Goal: Communication & Community: Ask a question

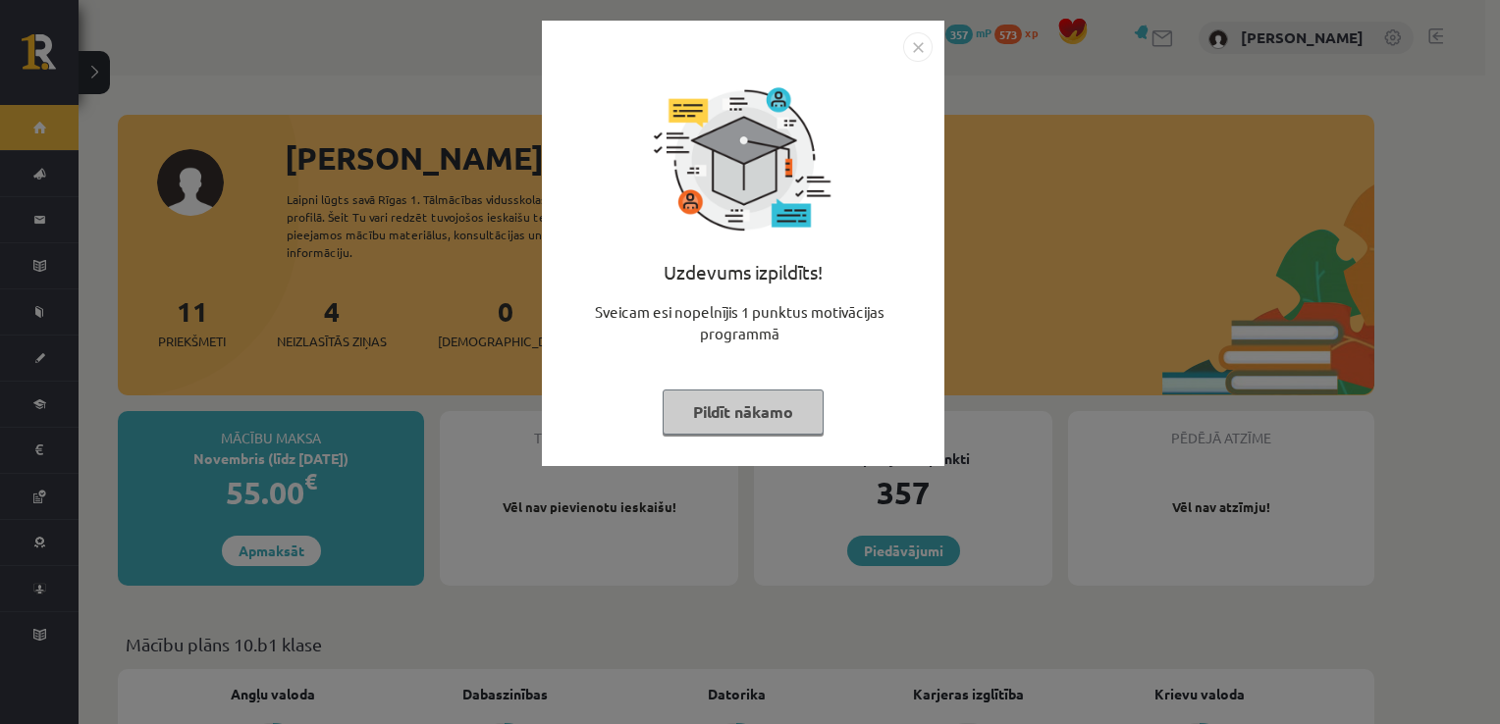
click at [919, 45] on img "Close" at bounding box center [917, 46] width 29 height 29
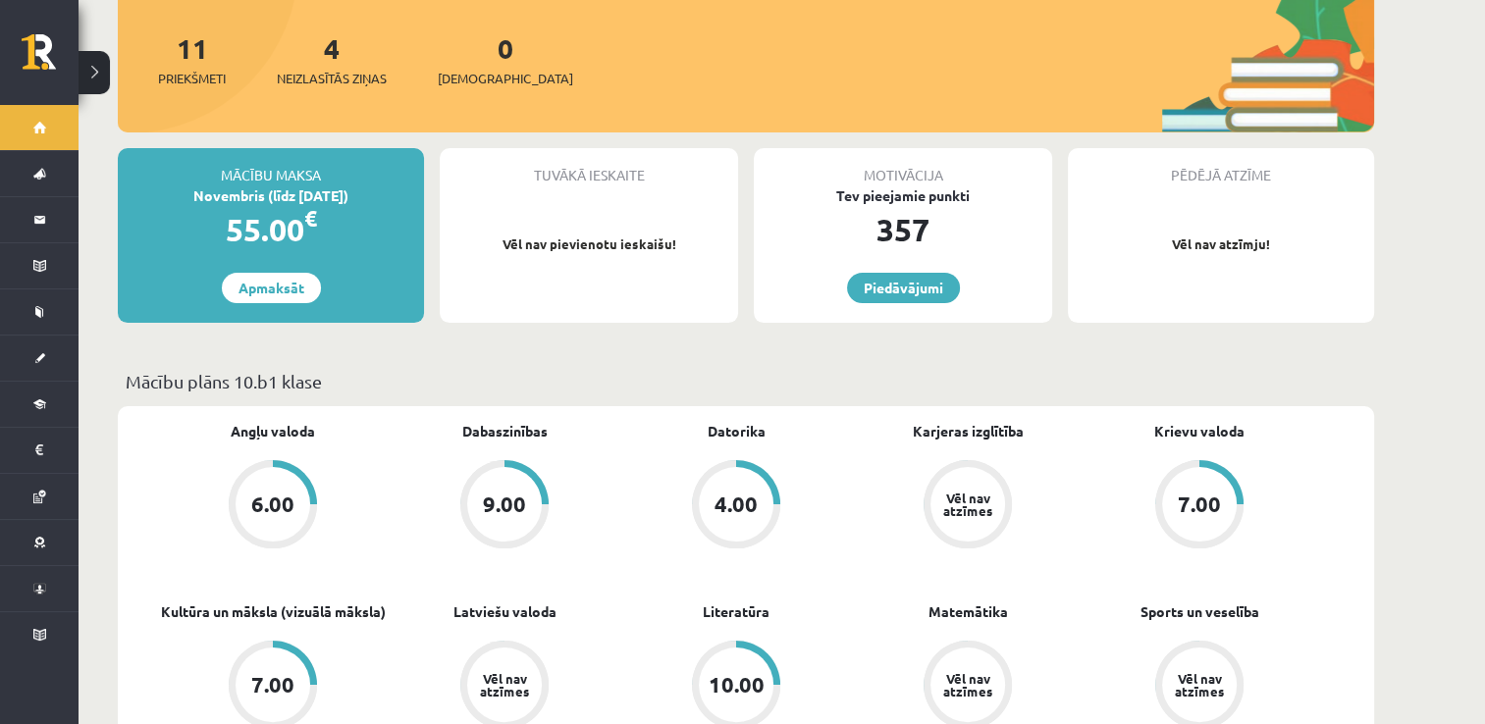
scroll to position [294, 0]
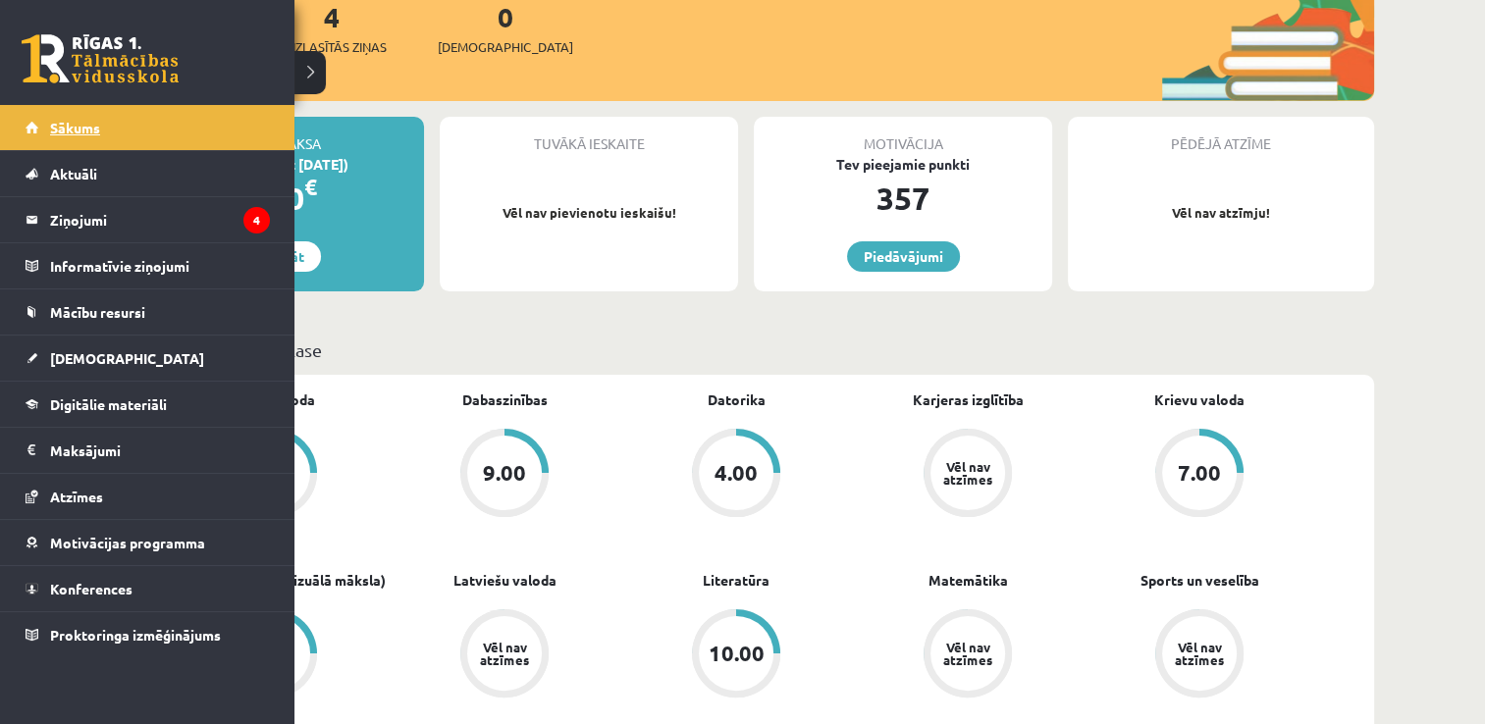
click at [92, 128] on span "Sākums" at bounding box center [75, 128] width 50 height 18
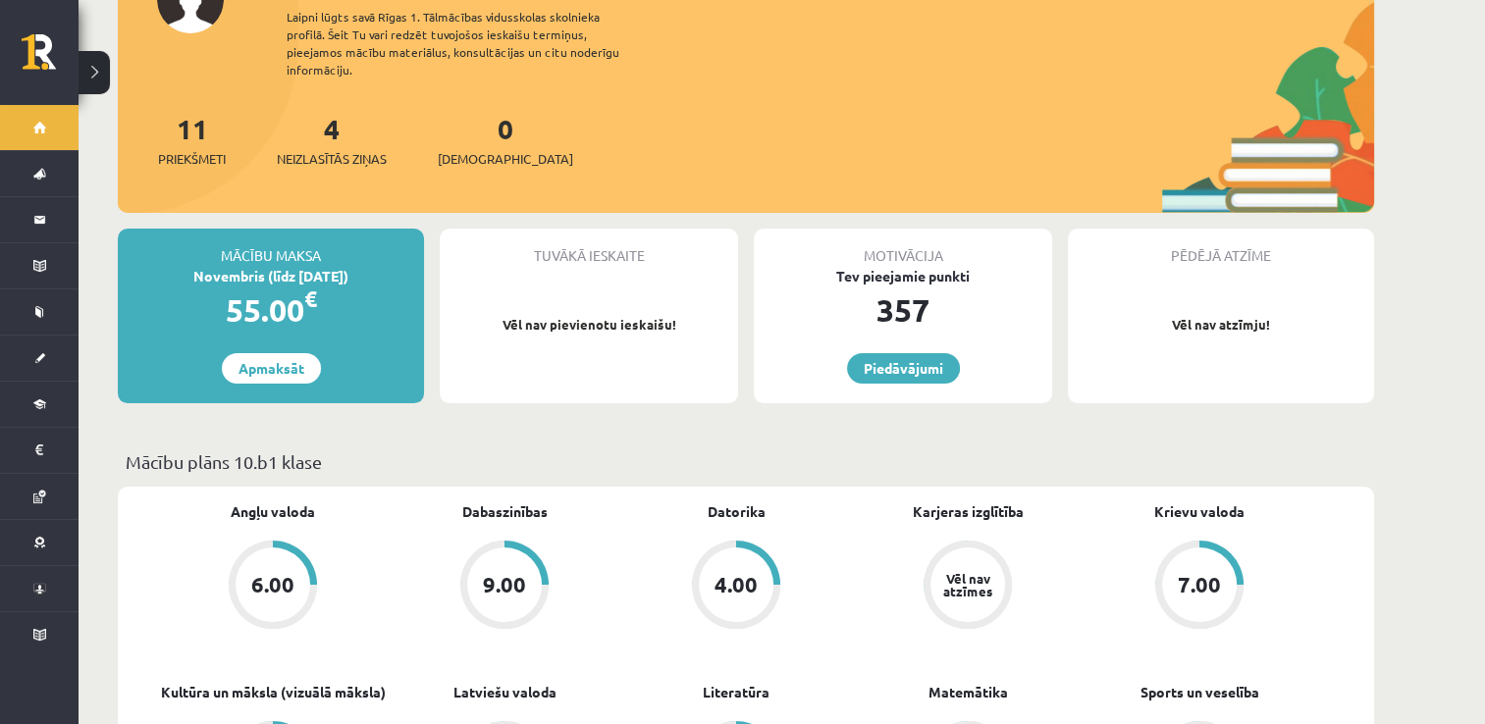
scroll to position [98, 0]
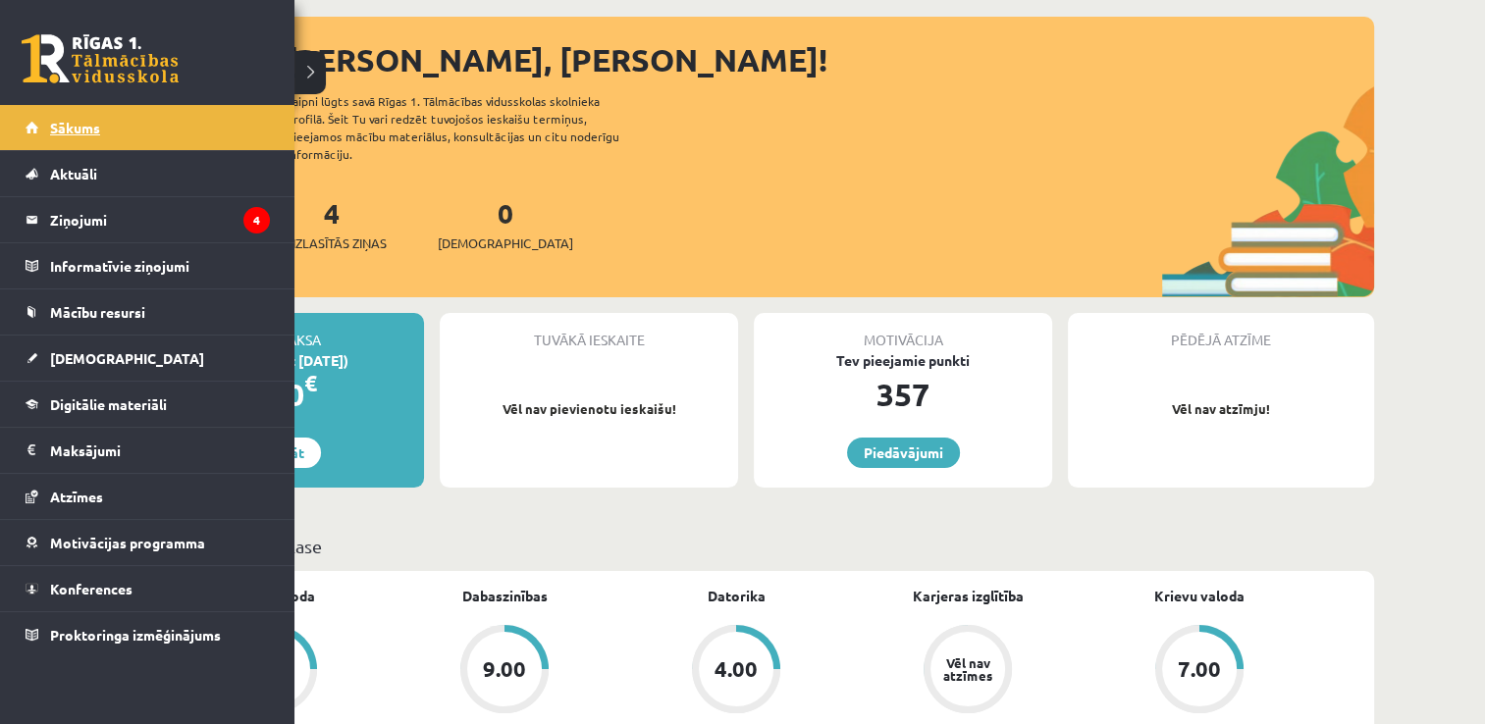
click at [75, 125] on span "Sākums" at bounding box center [75, 128] width 50 height 18
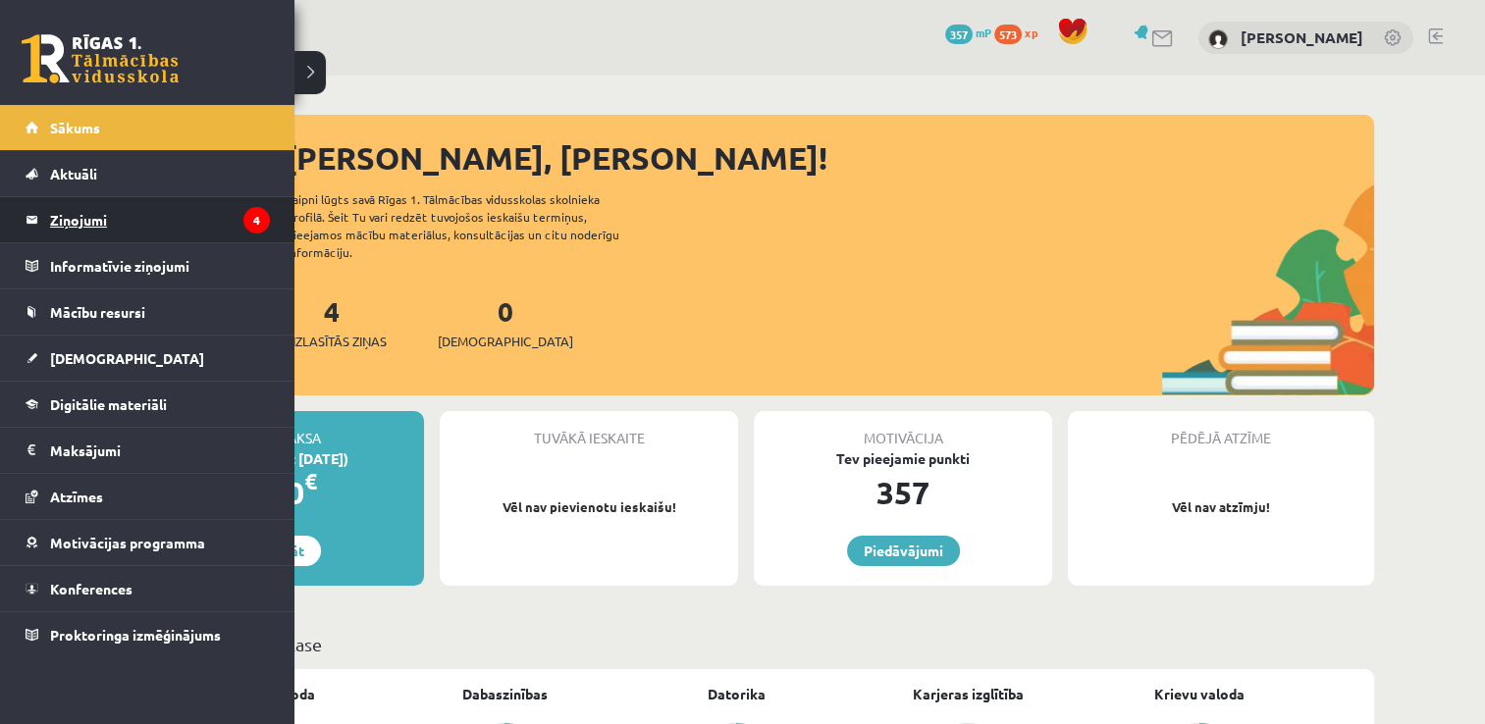
click at [98, 219] on legend "Ziņojumi 4" at bounding box center [160, 219] width 220 height 45
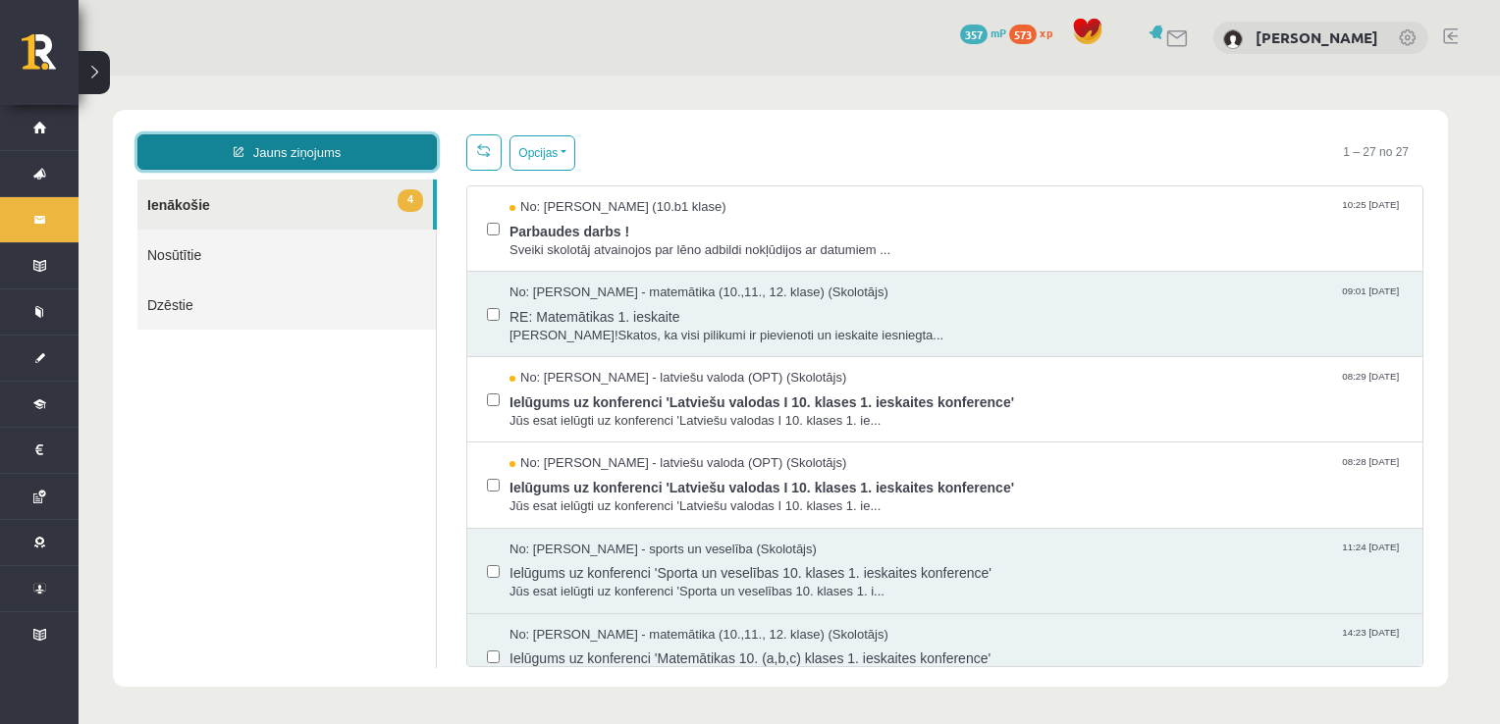
click at [274, 149] on link "Jauns ziņojums" at bounding box center [286, 151] width 299 height 35
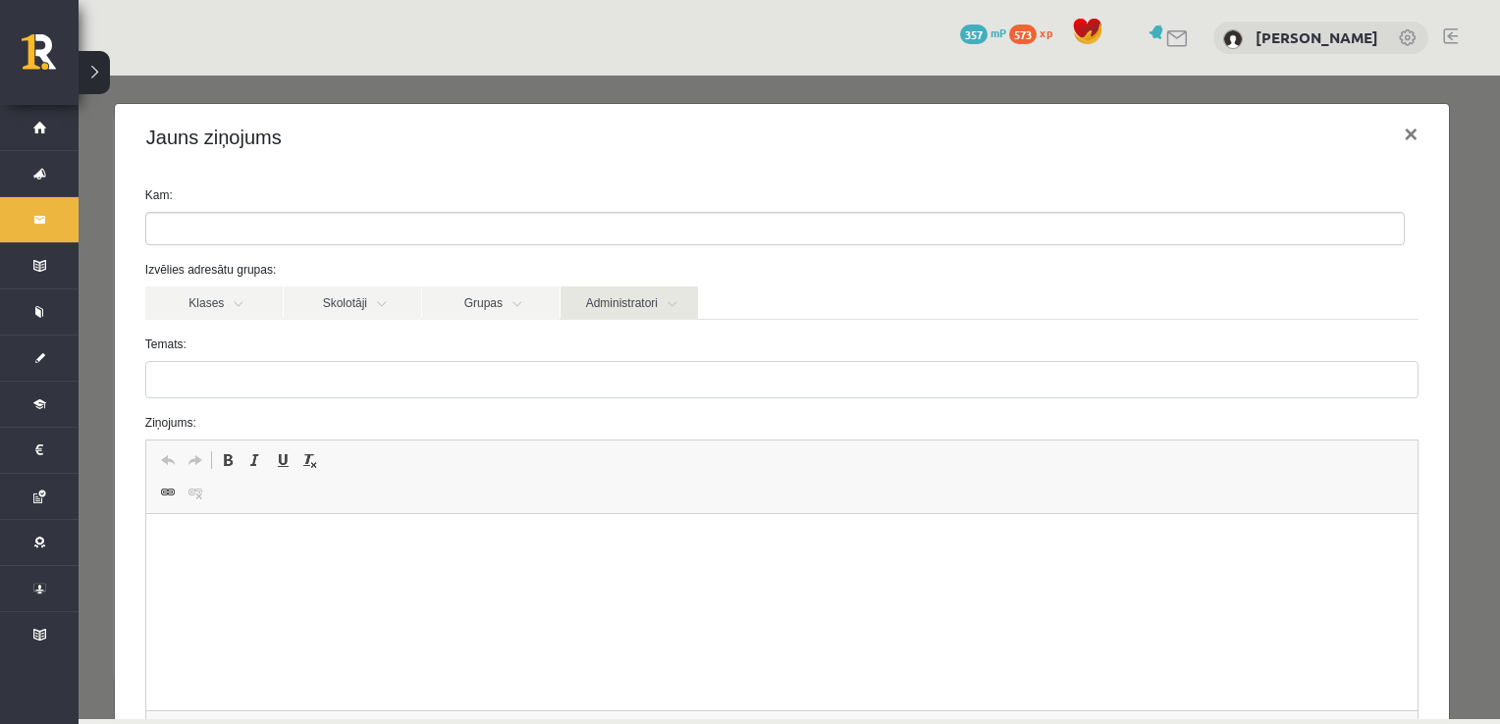
click at [671, 306] on link "Administratori" at bounding box center [629, 303] width 137 height 33
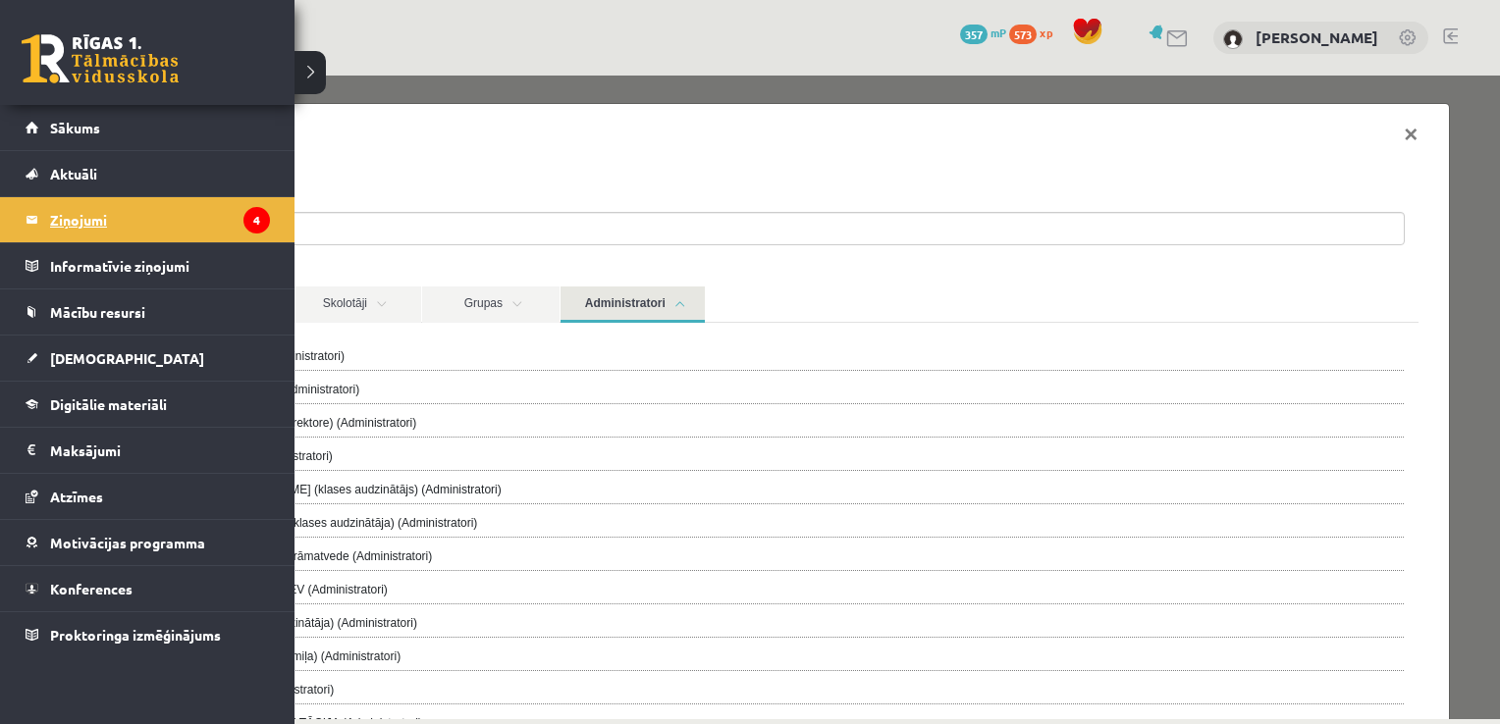
click at [78, 225] on legend "Ziņojumi 4" at bounding box center [160, 219] width 220 height 45
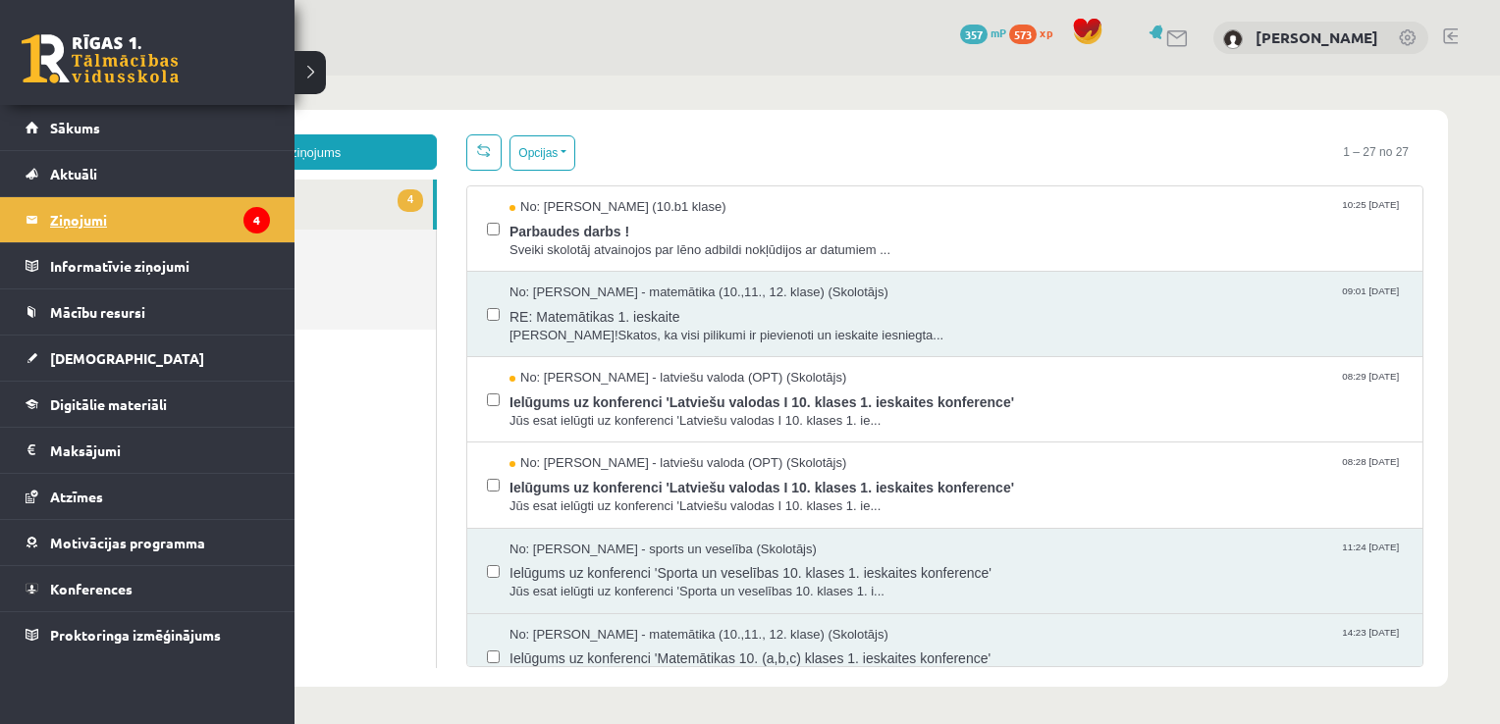
click at [75, 225] on legend "Ziņojumi 4" at bounding box center [160, 219] width 220 height 45
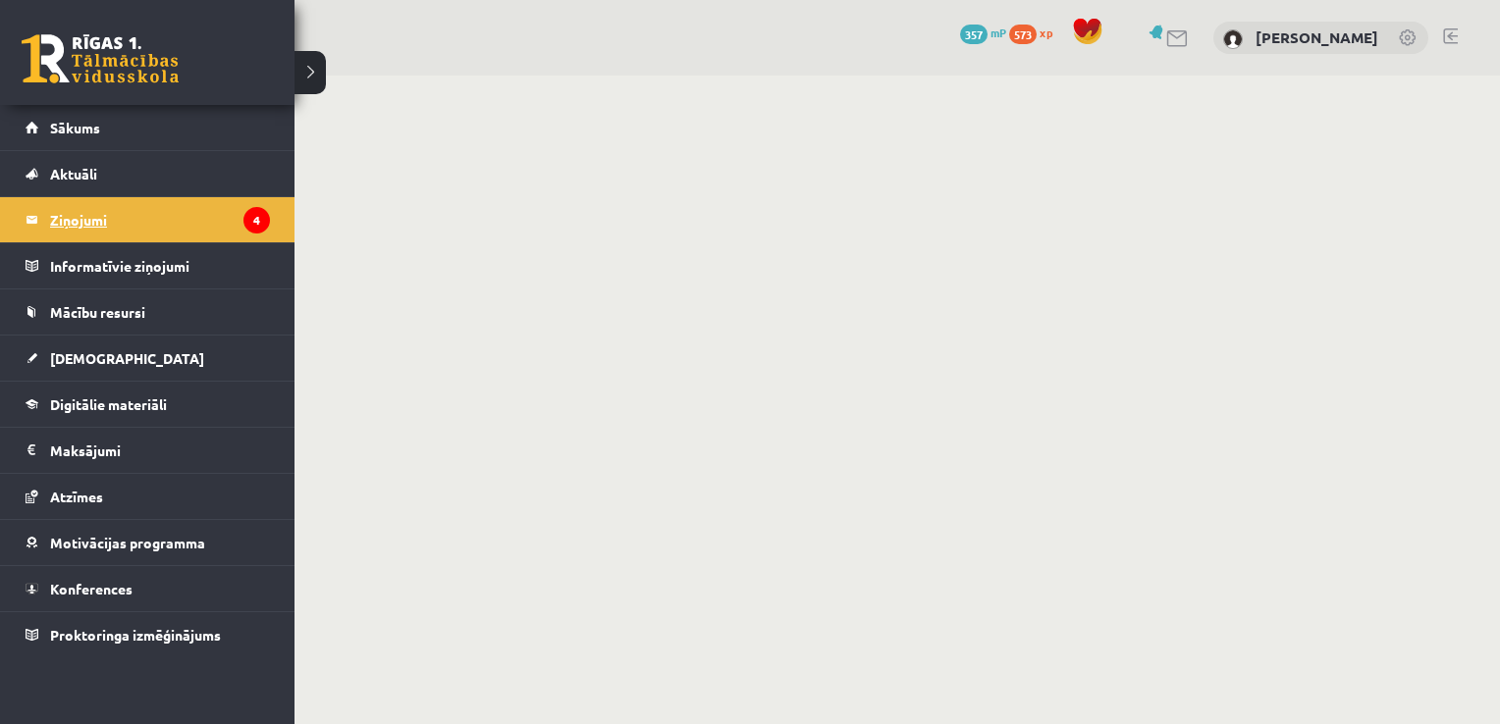
click at [75, 225] on legend "Ziņojumi 4" at bounding box center [160, 219] width 220 height 45
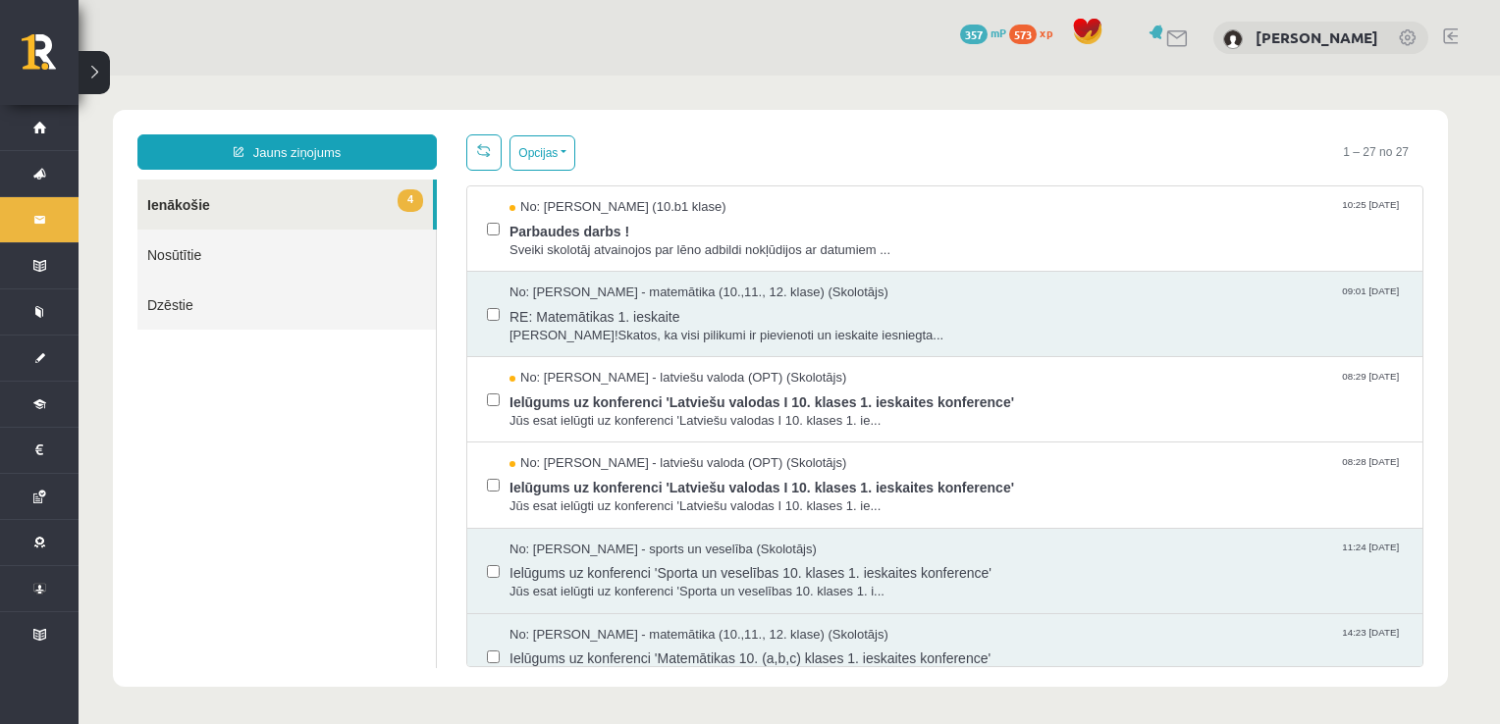
click at [176, 253] on link "Nosūtītie" at bounding box center [286, 255] width 298 height 50
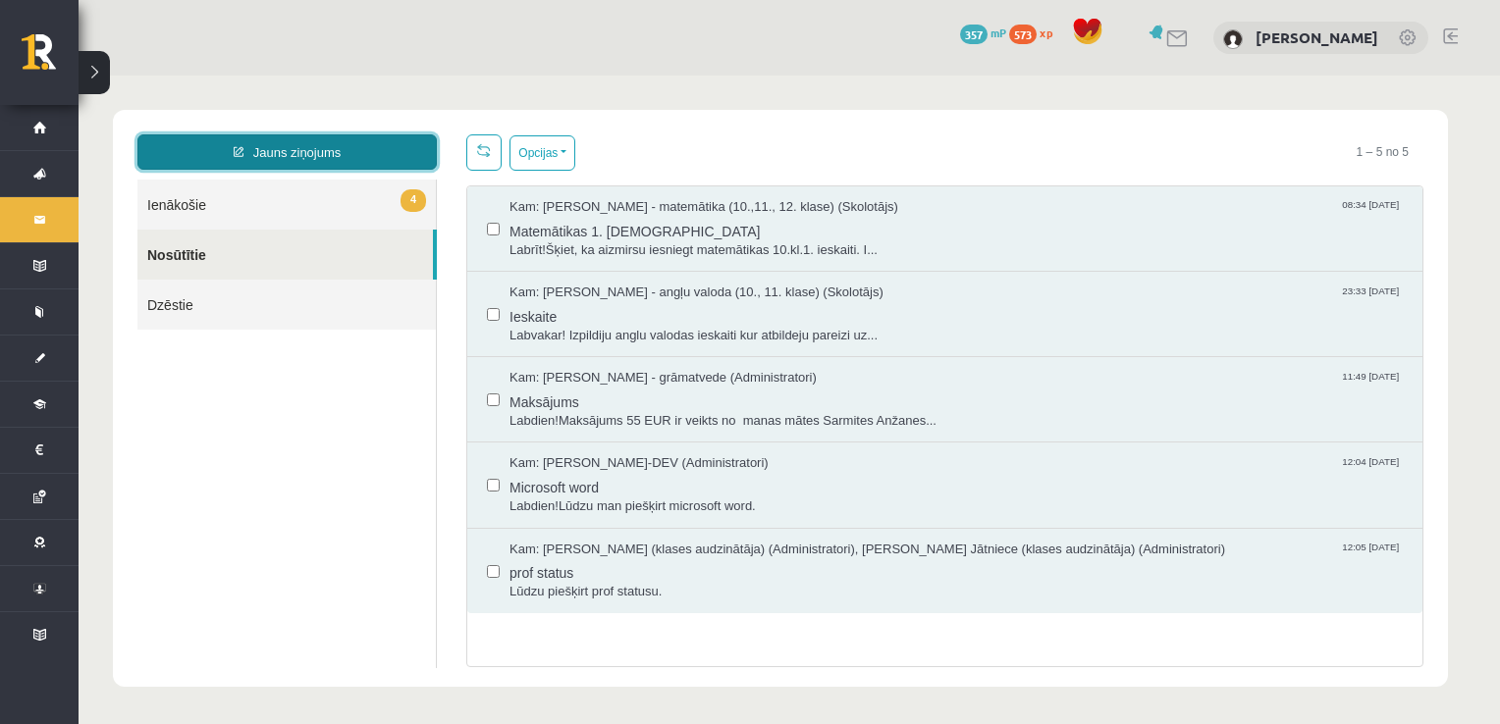
click at [305, 147] on link "Jauns ziņojums" at bounding box center [286, 151] width 299 height 35
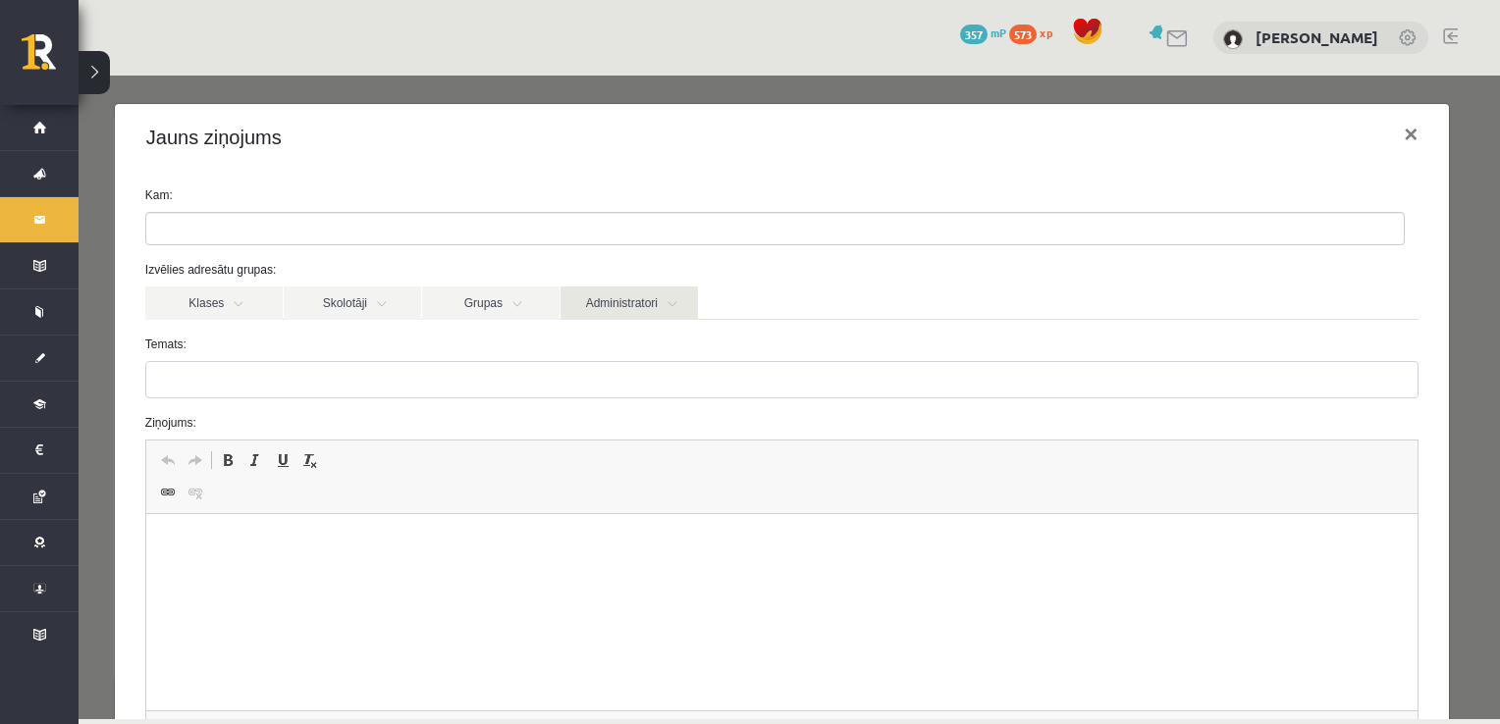
click at [672, 305] on link "Administratori" at bounding box center [629, 303] width 137 height 33
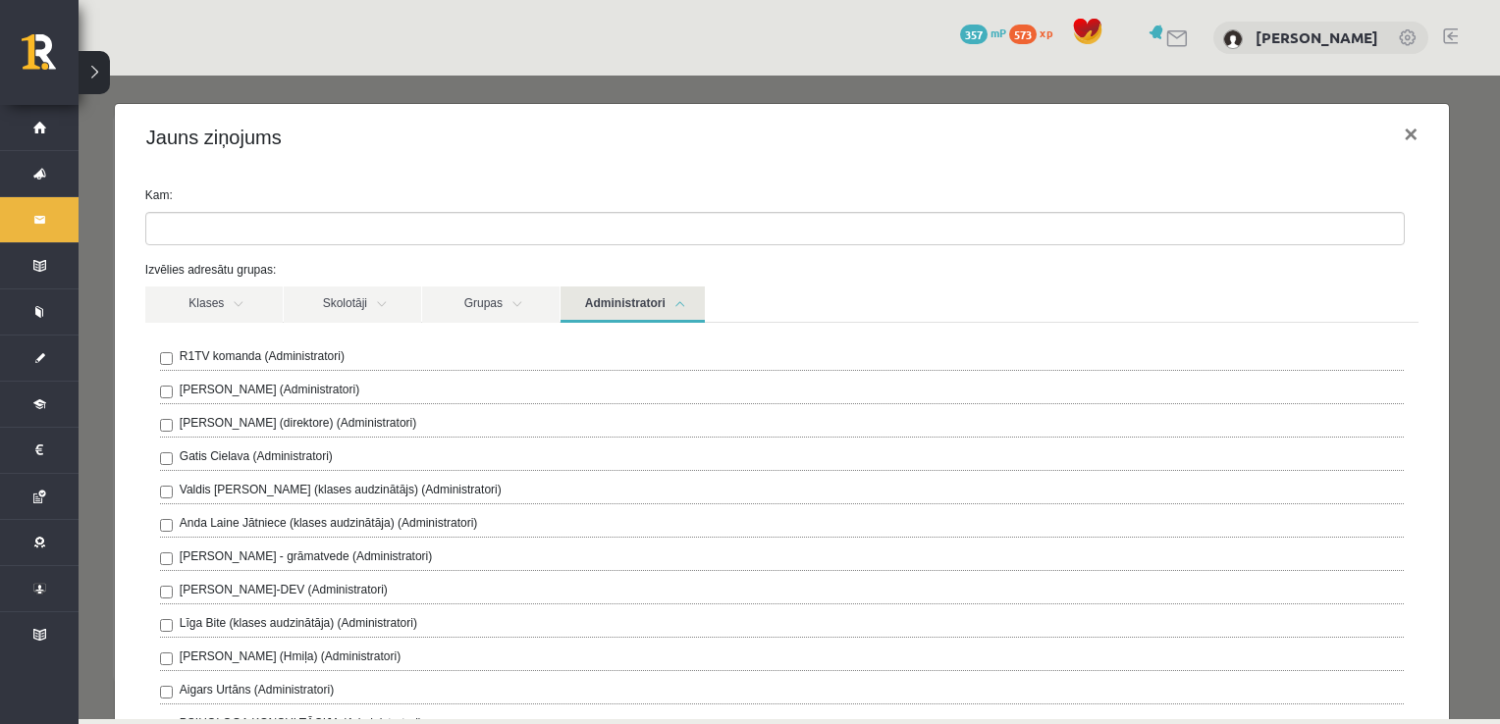
click at [224, 554] on label "[PERSON_NAME] - grāmatvede (Administratori)" at bounding box center [306, 557] width 252 height 18
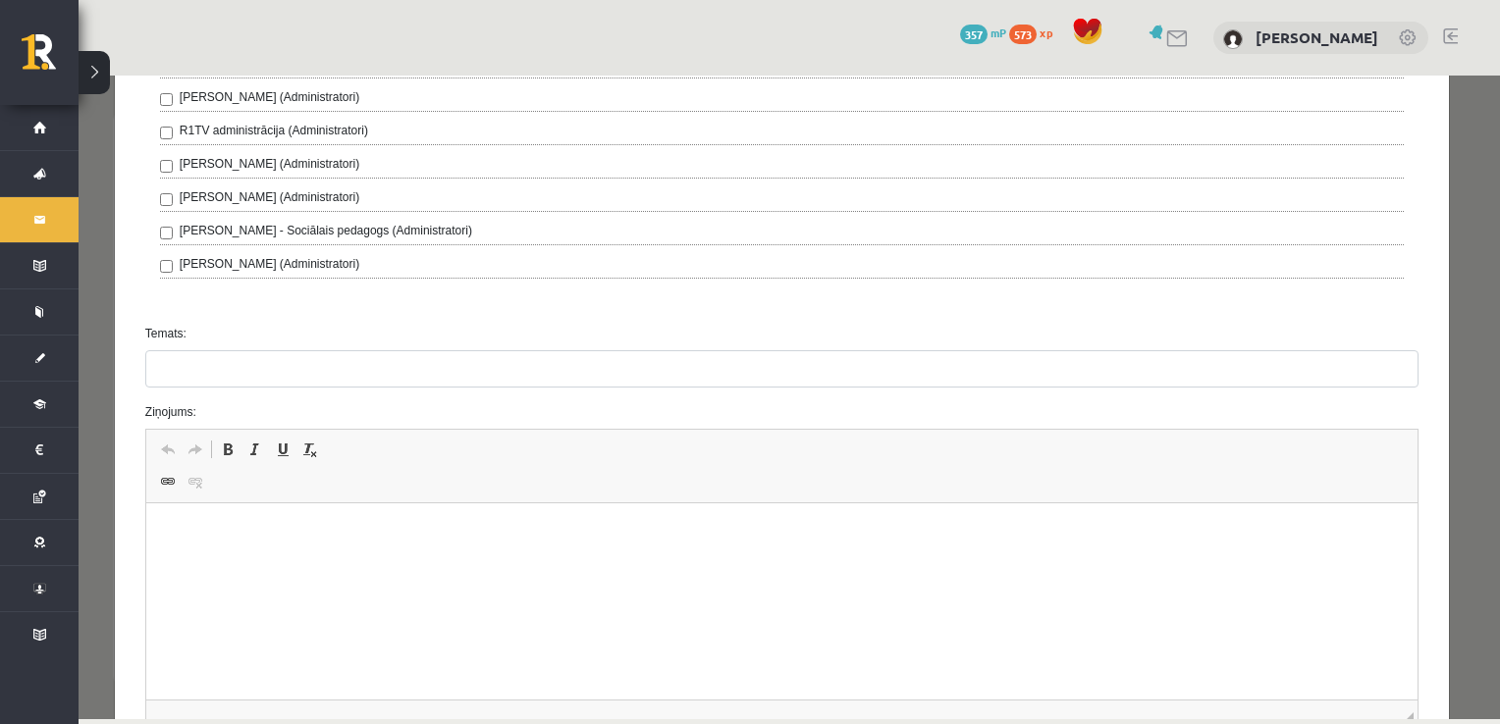
scroll to position [687, 0]
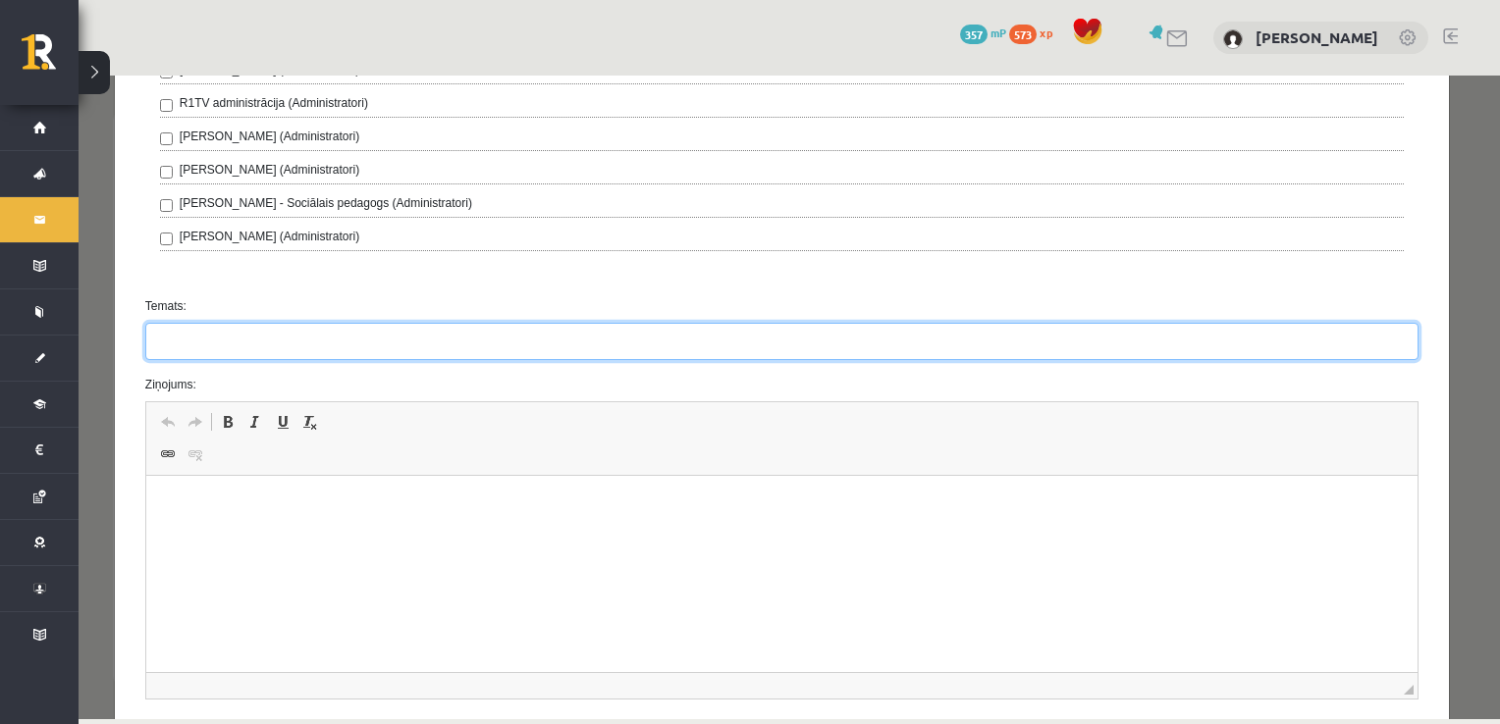
click at [186, 338] on input "Temats:" at bounding box center [781, 341] width 1273 height 37
type input "*********"
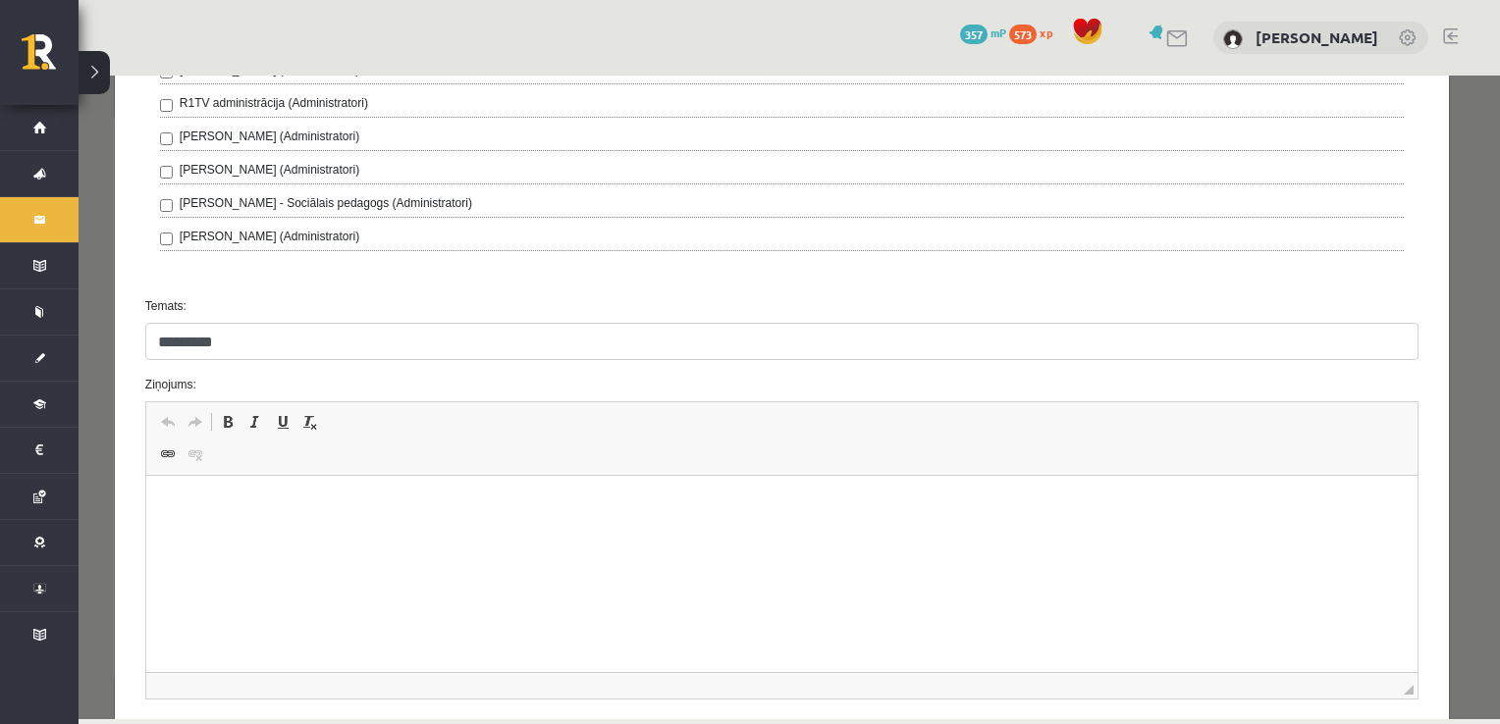
click at [185, 501] on p "Editor, wiswyg-editor-47433874714380-1760527194-709" at bounding box center [781, 506] width 1232 height 21
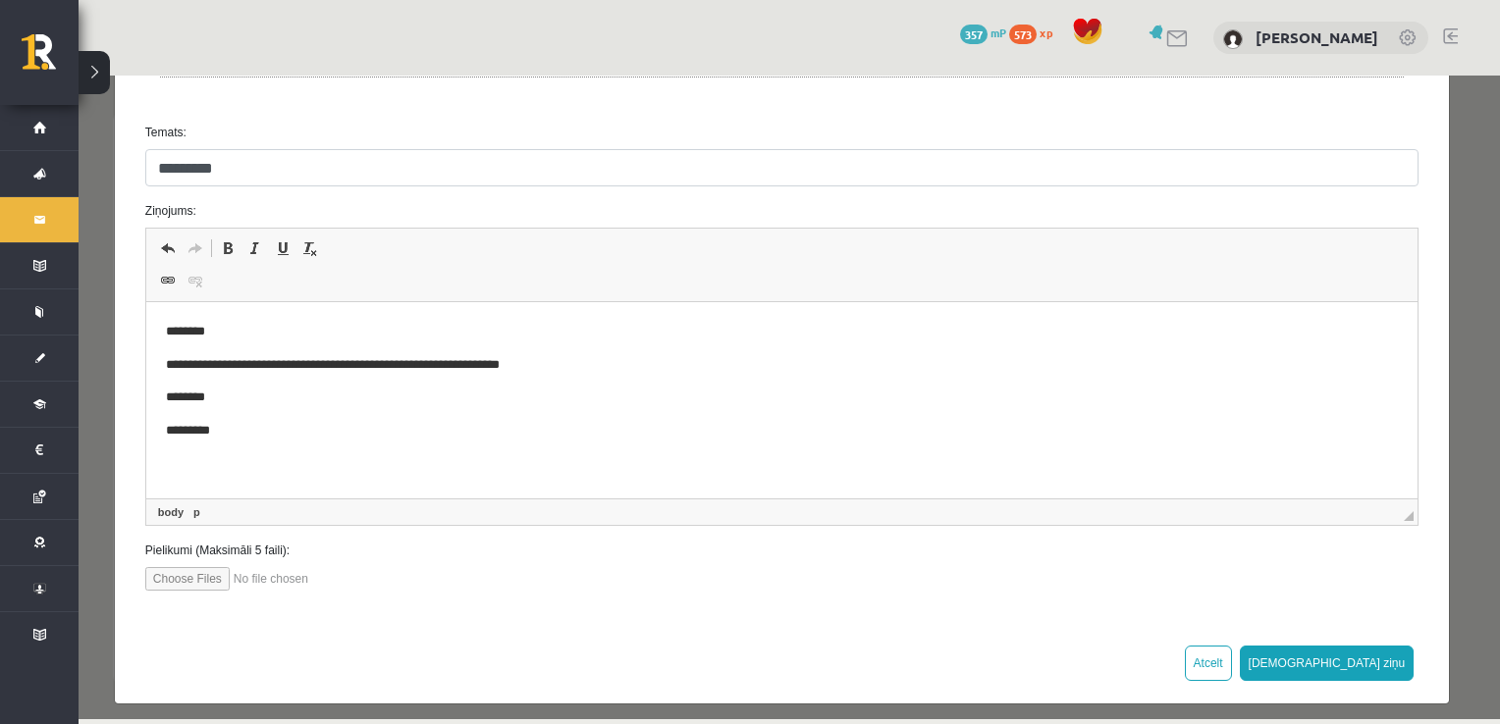
scroll to position [866, 0]
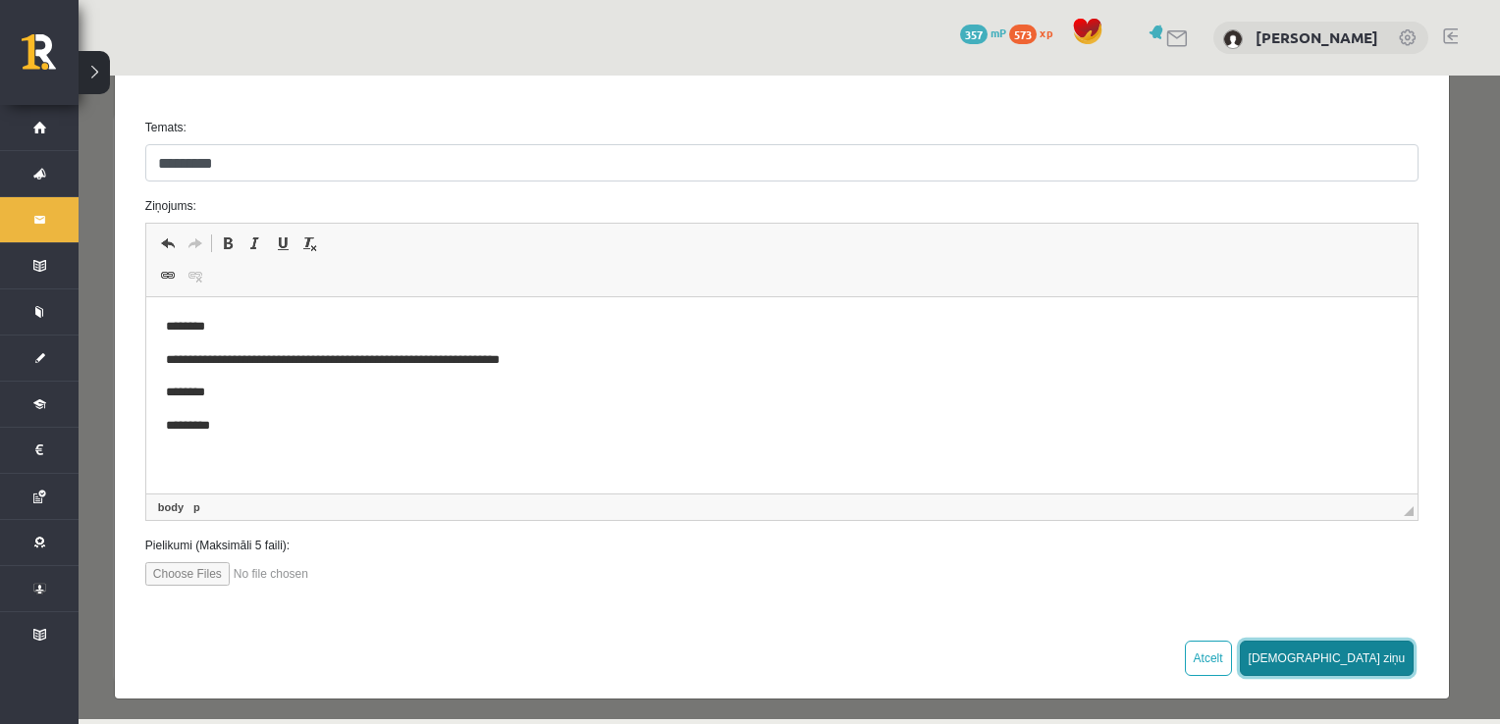
click at [1374, 650] on button "[DEMOGRAPHIC_DATA] ziņu" at bounding box center [1327, 658] width 175 height 35
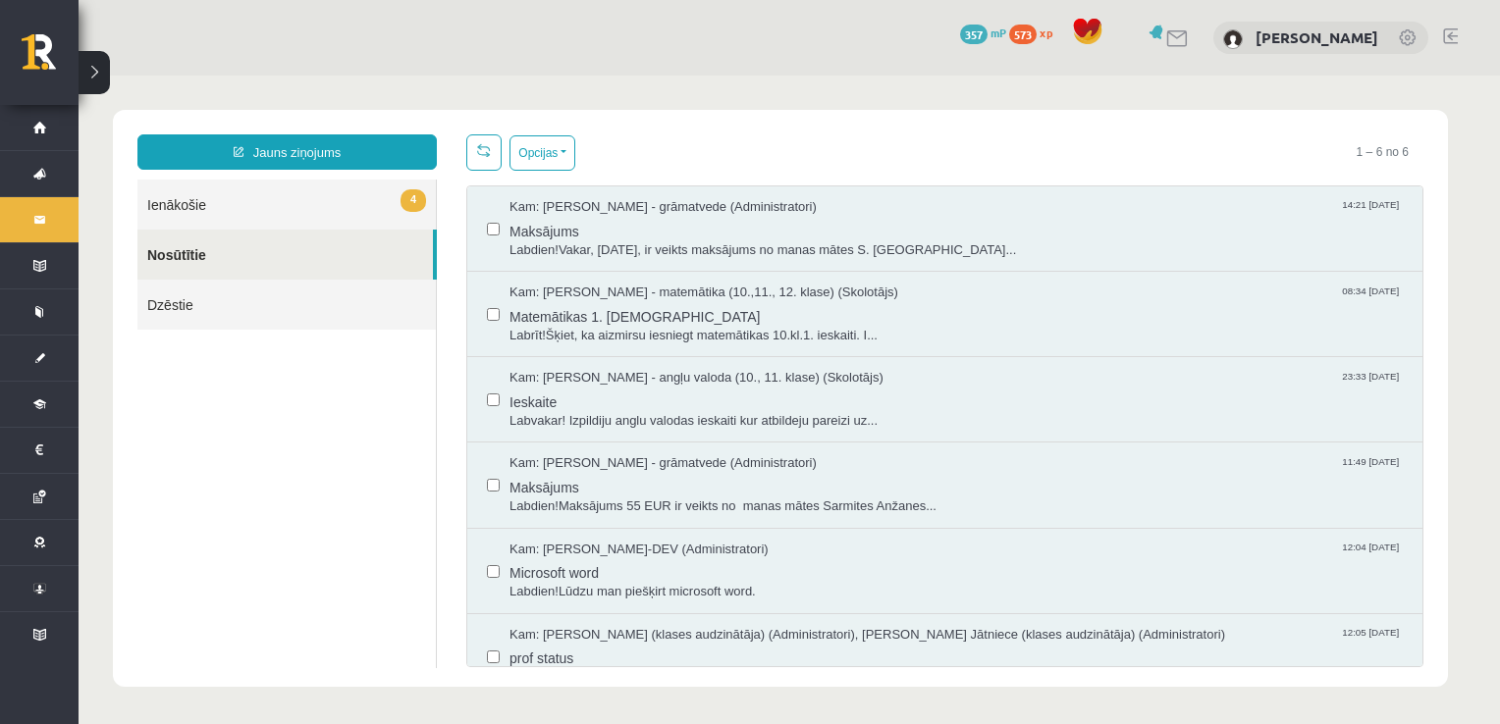
scroll to position [0, 0]
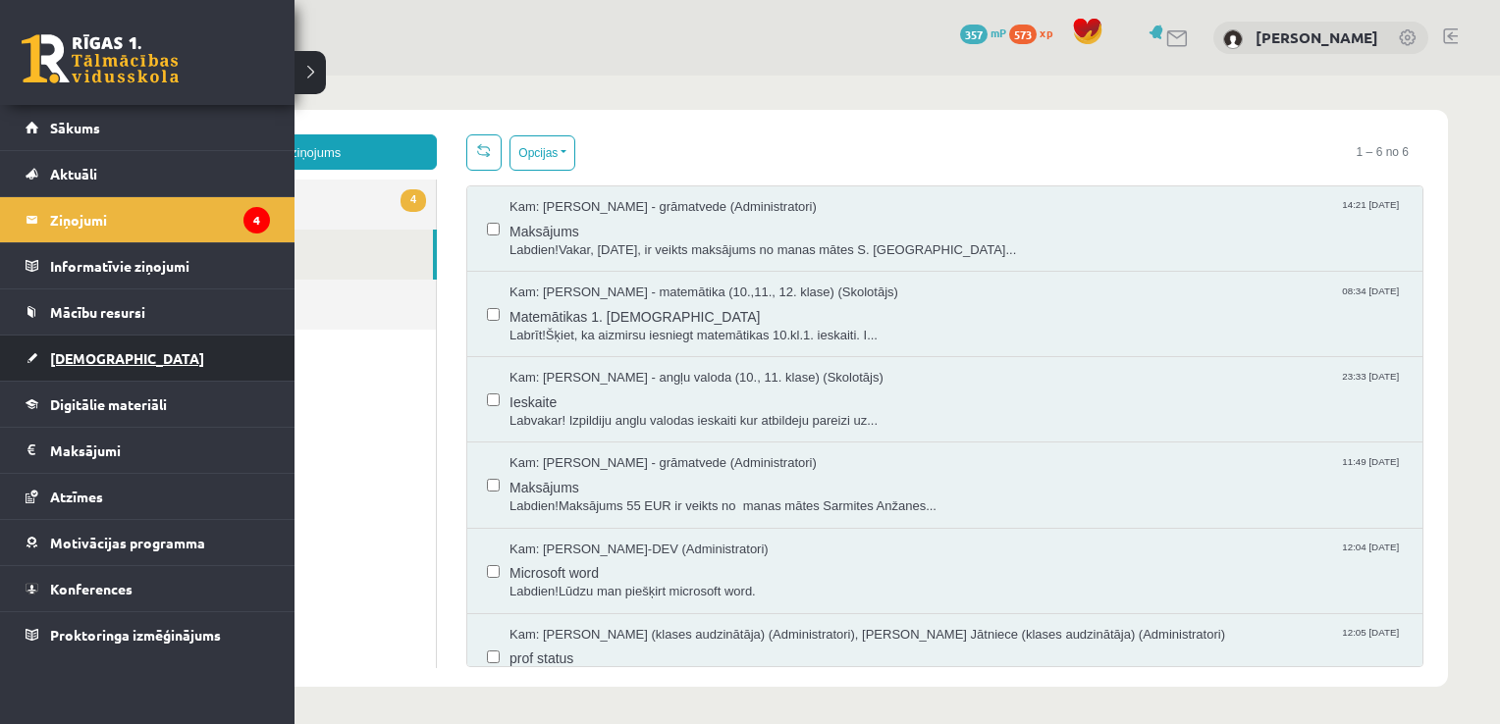
click at [78, 355] on span "[DEMOGRAPHIC_DATA]" at bounding box center [127, 358] width 154 height 18
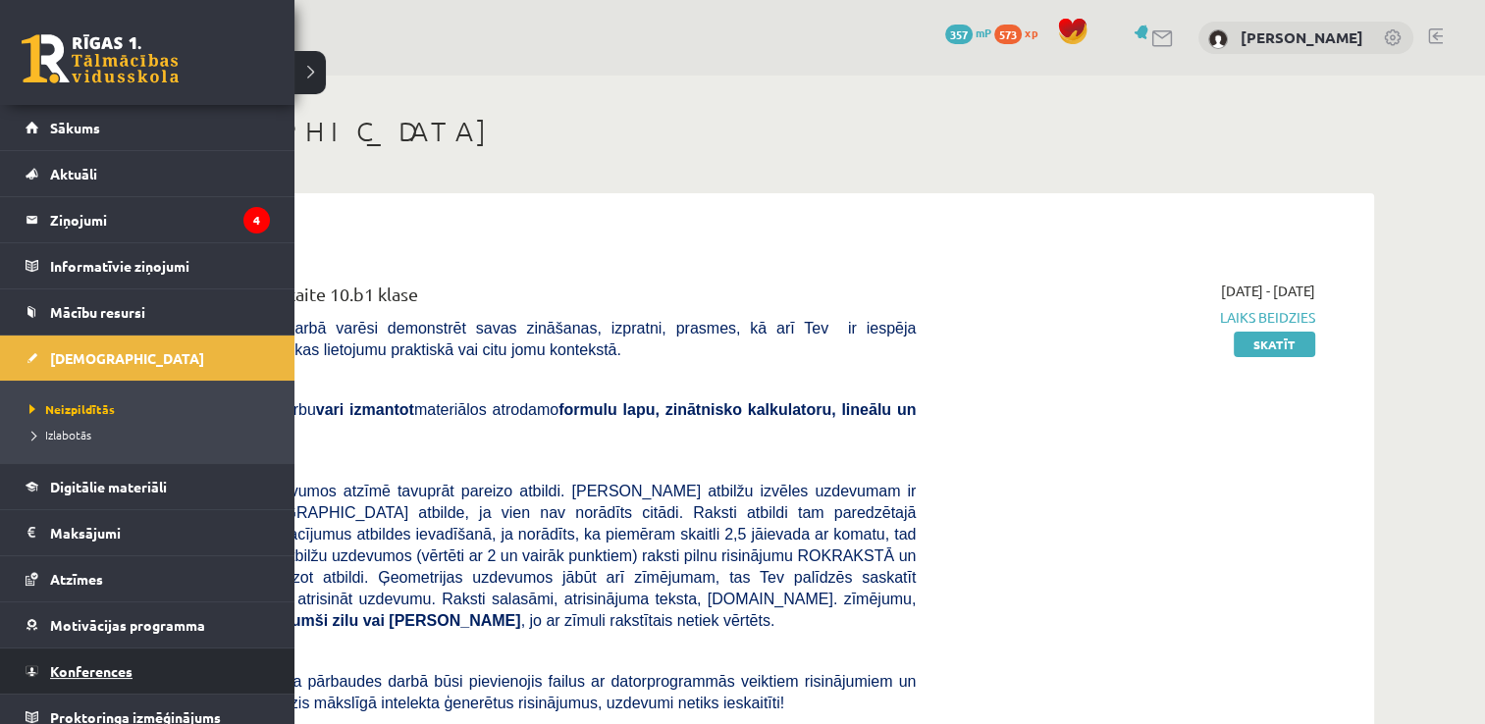
click at [88, 668] on span "Konferences" at bounding box center [91, 672] width 82 height 18
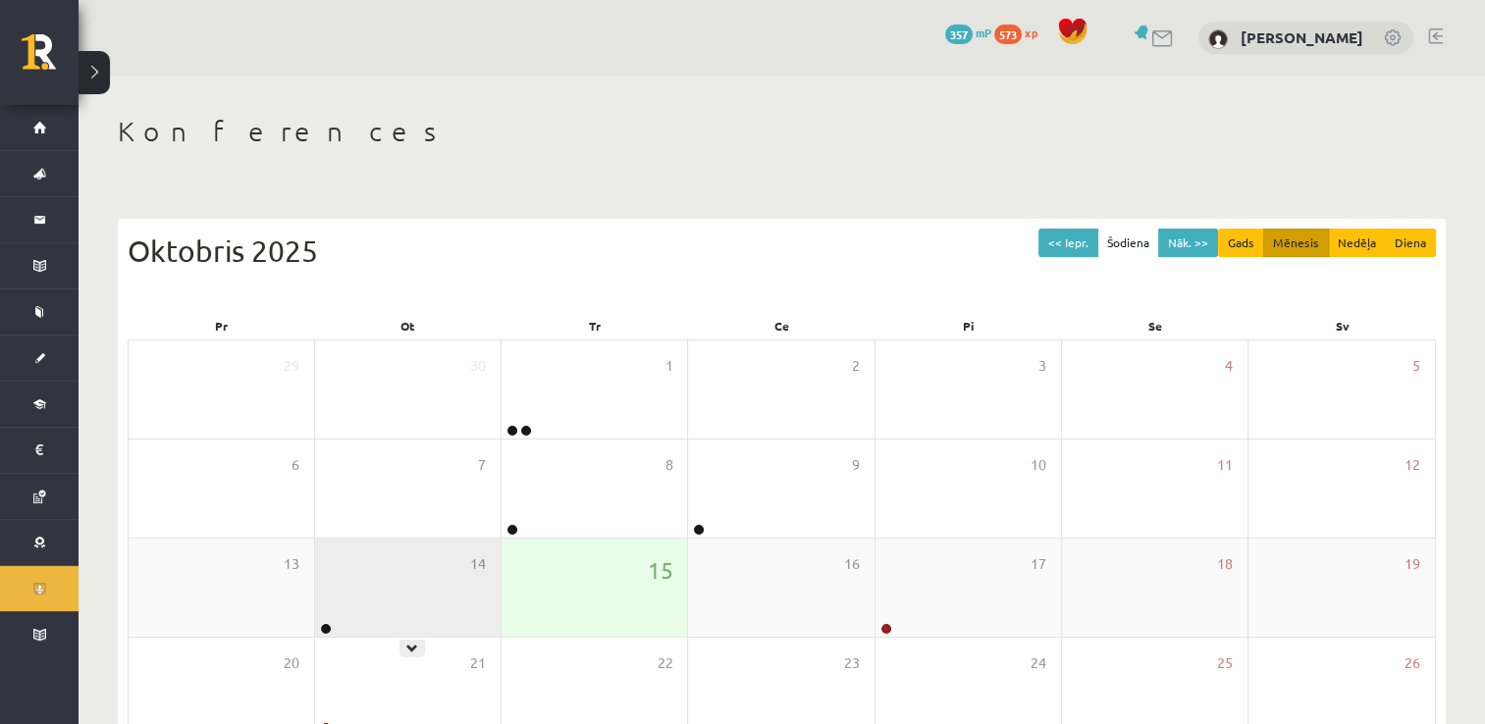
click at [410, 599] on div "14" at bounding box center [408, 588] width 186 height 98
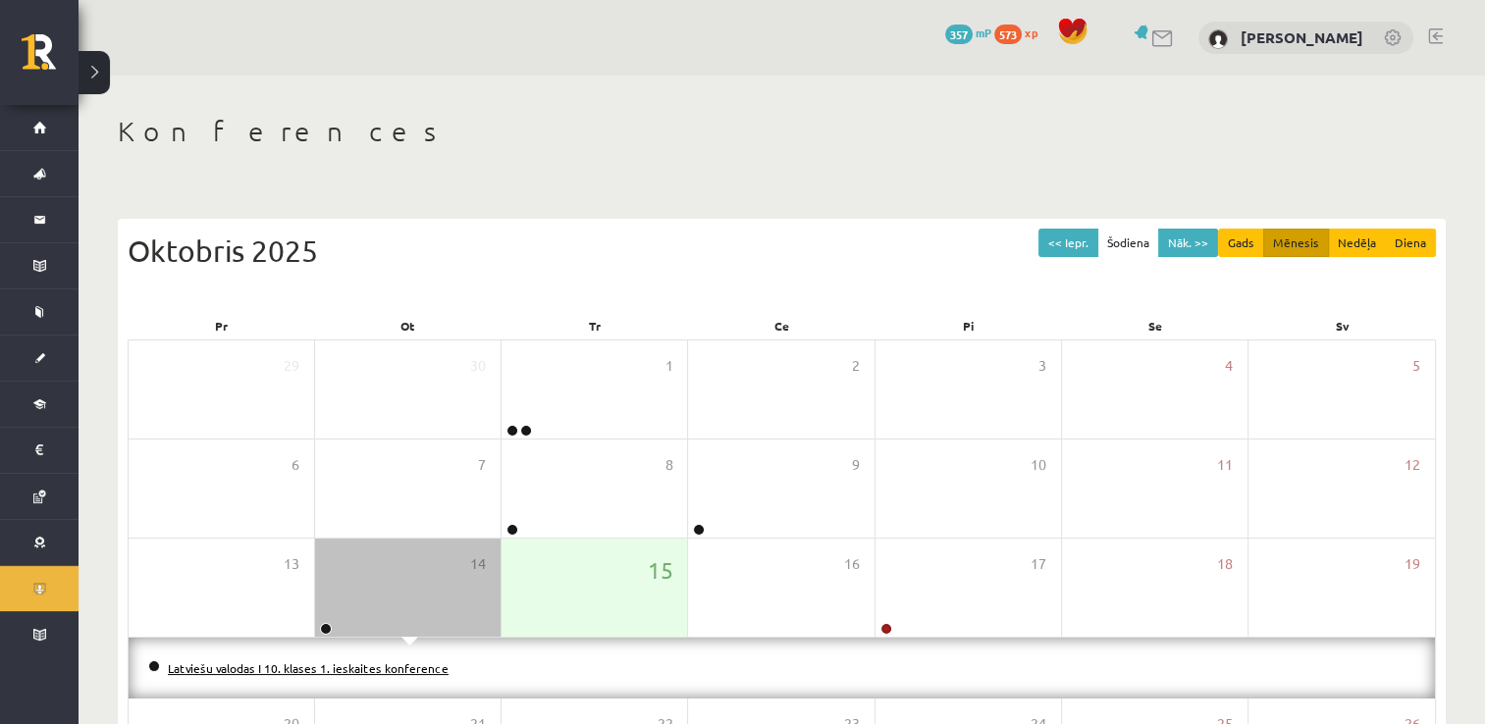
click at [405, 669] on link "Latviešu valodas I 10. klases 1. ieskaites konference" at bounding box center [308, 669] width 281 height 16
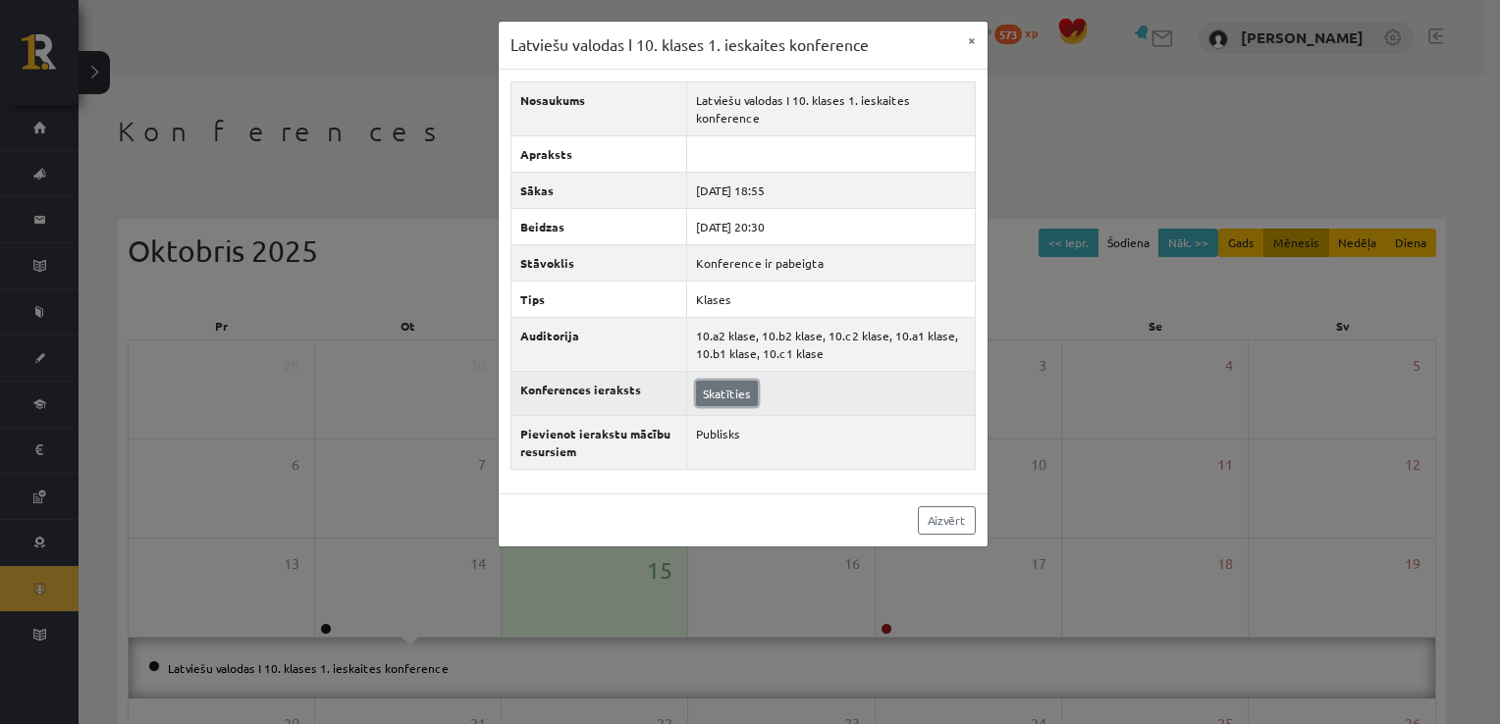
click at [732, 392] on link "Skatīties" at bounding box center [727, 394] width 62 height 26
